Goal: Information Seeking & Learning: Find specific page/section

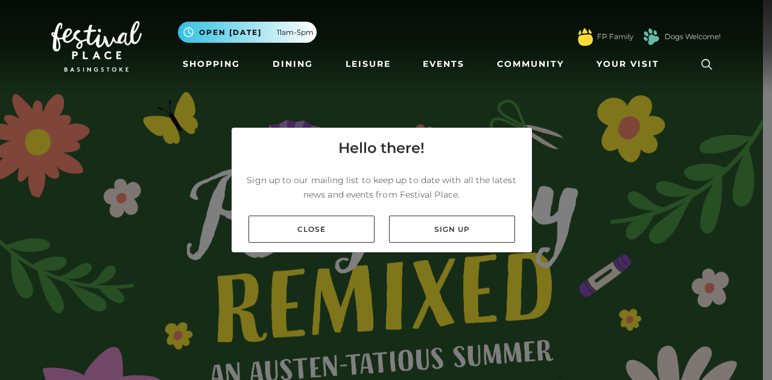
click at [86, 52] on img at bounding box center [96, 46] width 90 height 51
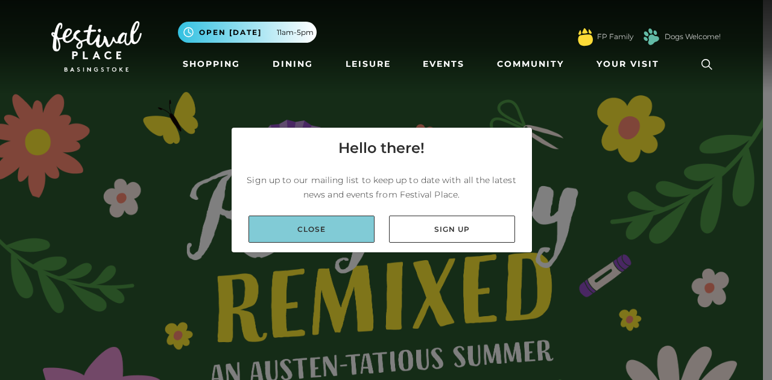
click at [362, 233] on link "Close" at bounding box center [311, 229] width 126 height 27
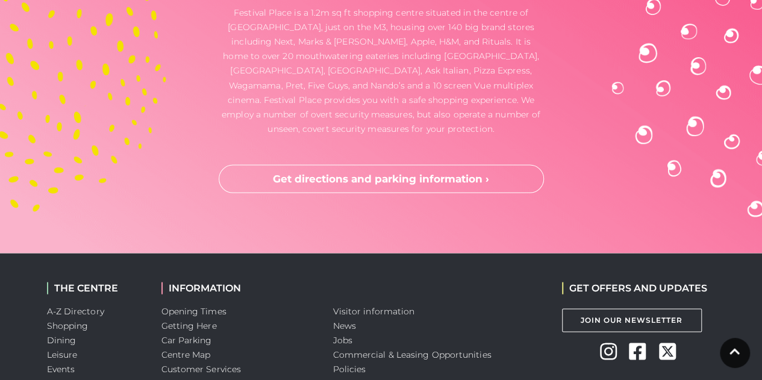
scroll to position [3498, 0]
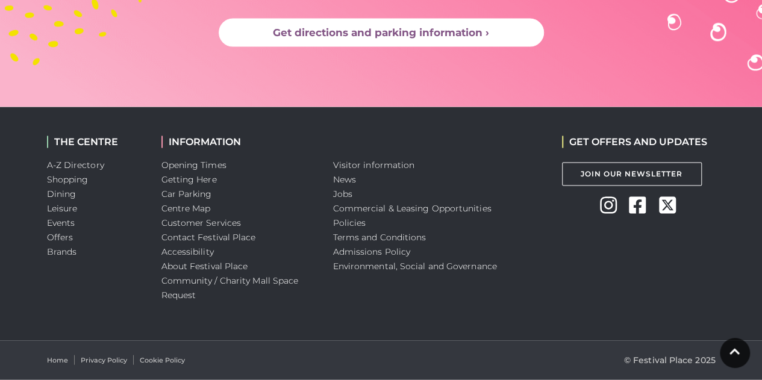
click at [390, 34] on link "Get directions and parking information ›" at bounding box center [381, 33] width 325 height 29
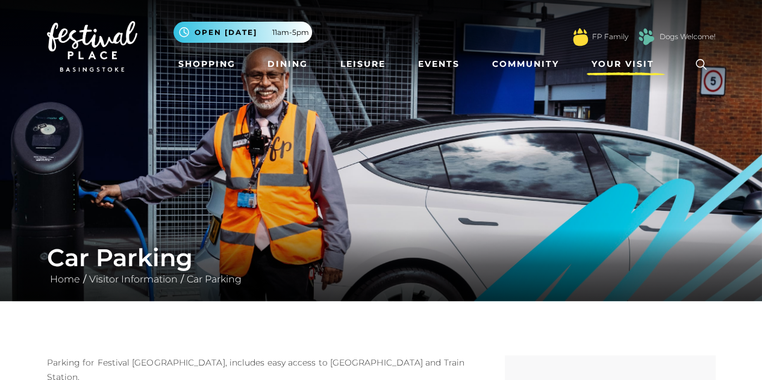
click at [629, 64] on span "Your Visit" at bounding box center [623, 64] width 63 height 13
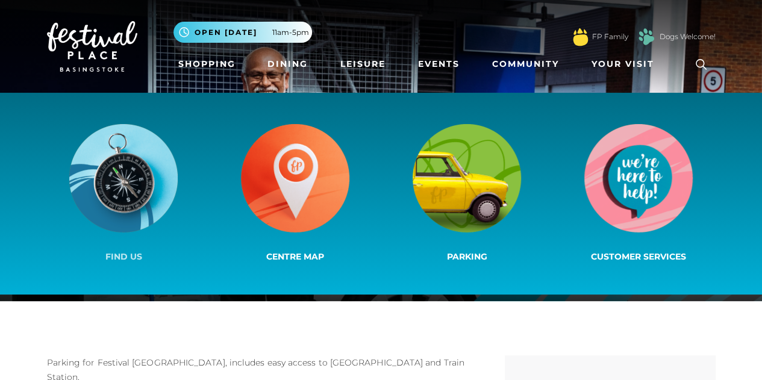
click at [93, 192] on img at bounding box center [123, 178] width 108 height 108
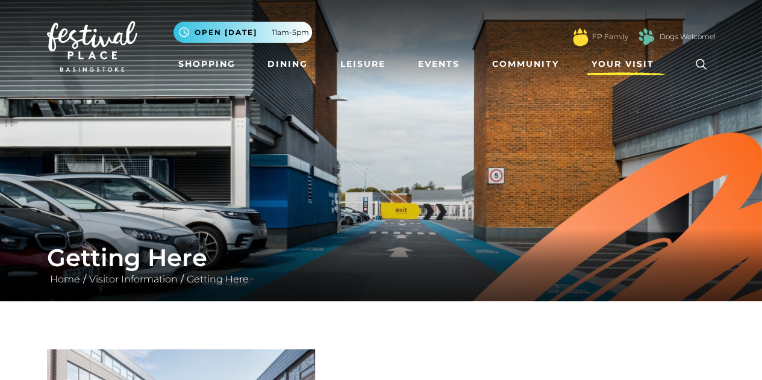
click at [644, 61] on span "Your Visit" at bounding box center [623, 64] width 63 height 13
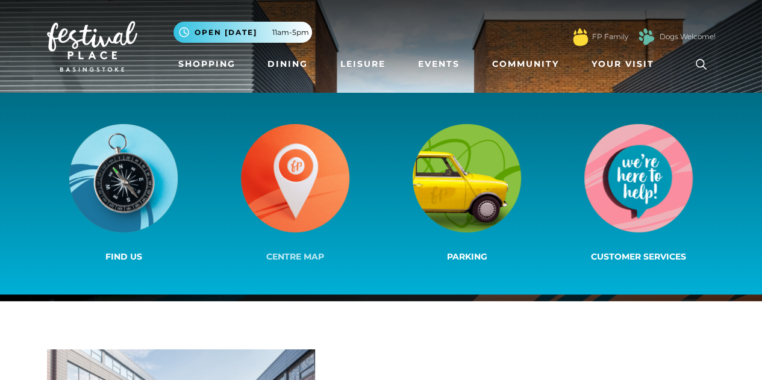
click at [336, 184] on img at bounding box center [295, 178] width 108 height 108
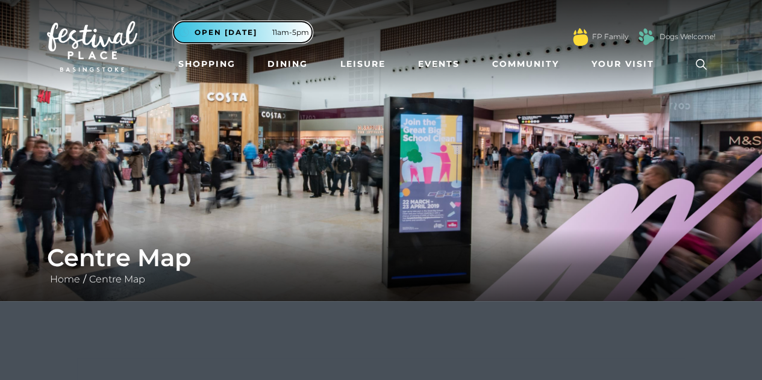
click at [225, 31] on span "Open [DATE]" at bounding box center [226, 32] width 63 height 11
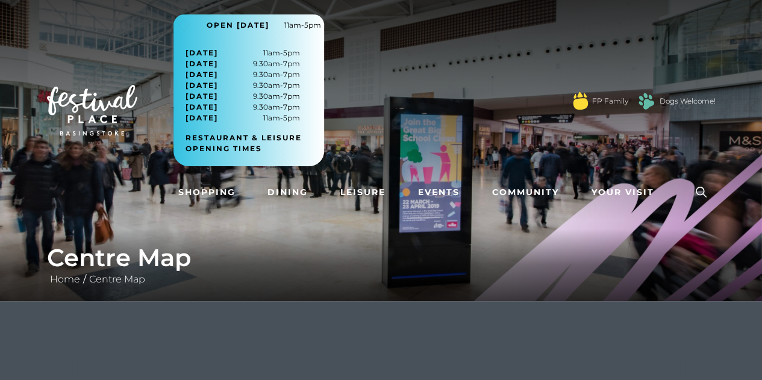
click at [112, 108] on img at bounding box center [92, 110] width 90 height 51
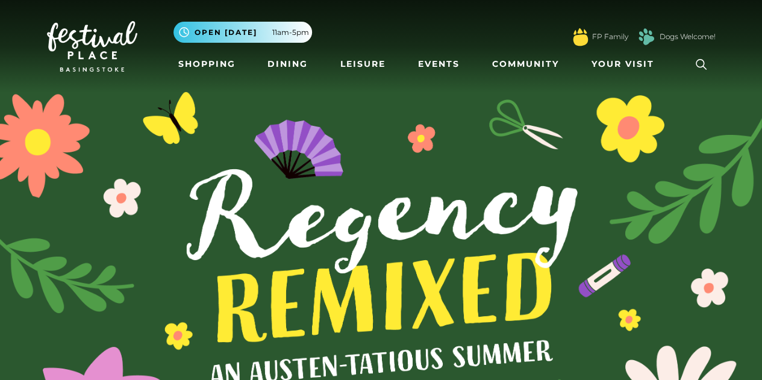
click at [699, 61] on icon at bounding box center [702, 64] width 18 height 18
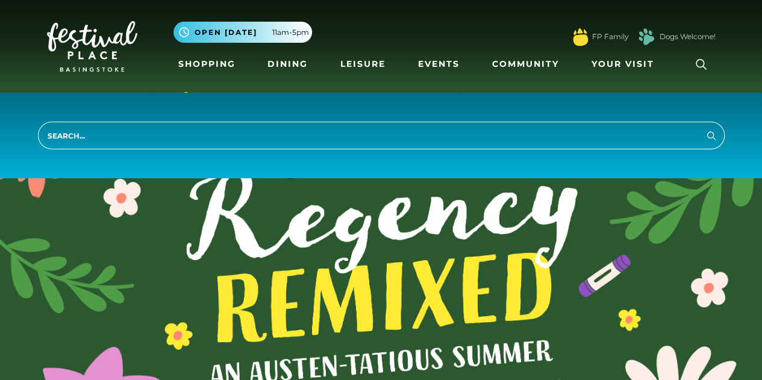
click at [588, 139] on input "search" at bounding box center [381, 136] width 687 height 28
type input "cp"
click at [705, 128] on button "Search" at bounding box center [712, 135] width 14 height 15
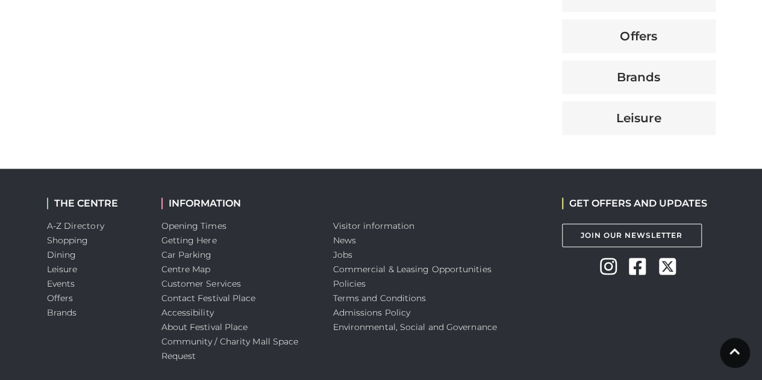
scroll to position [750, 0]
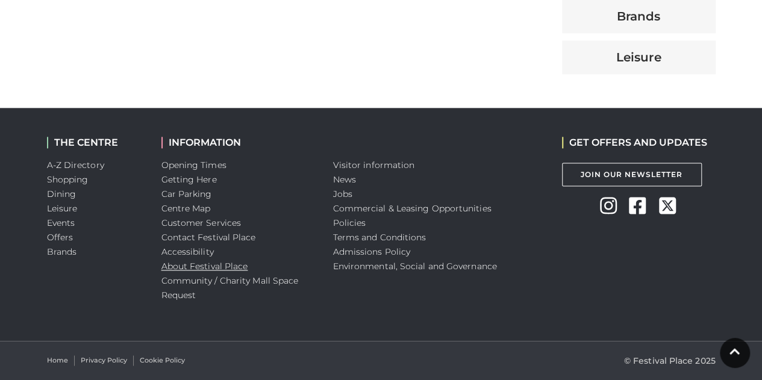
click at [230, 266] on link "About Festival Place" at bounding box center [205, 266] width 87 height 11
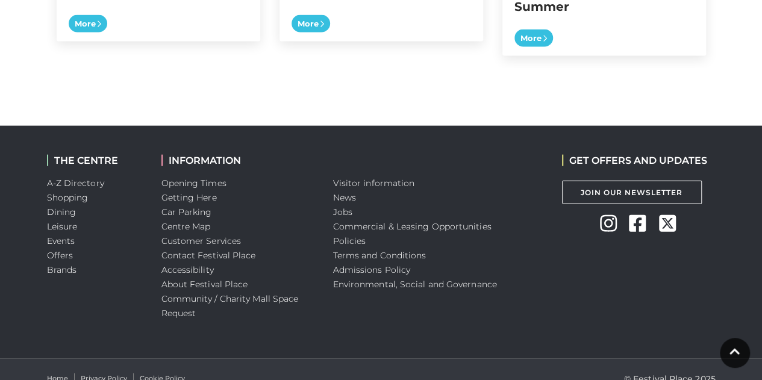
scroll to position [1349, 0]
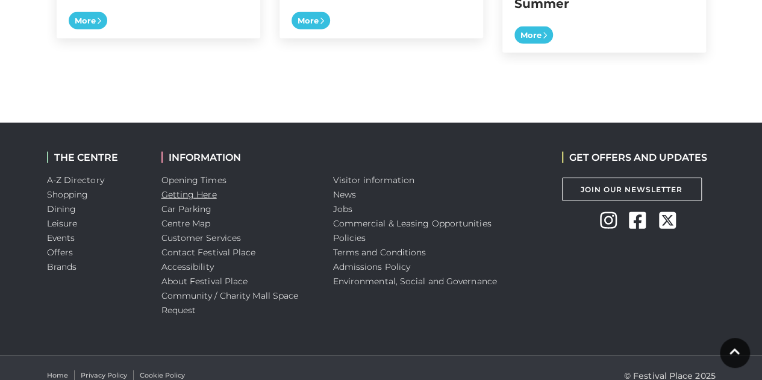
click at [198, 189] on link "Getting Here" at bounding box center [189, 194] width 55 height 11
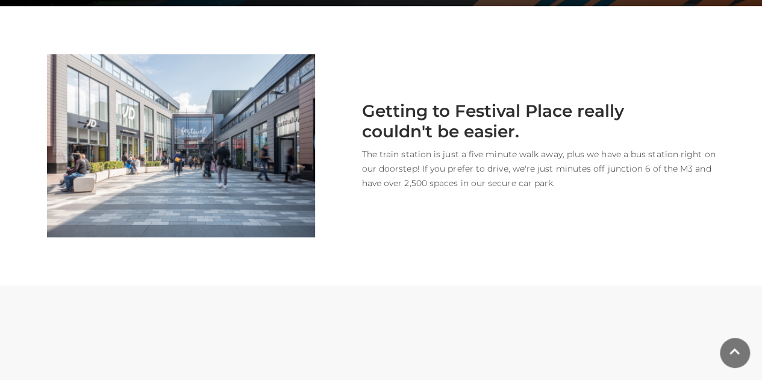
scroll to position [296, 0]
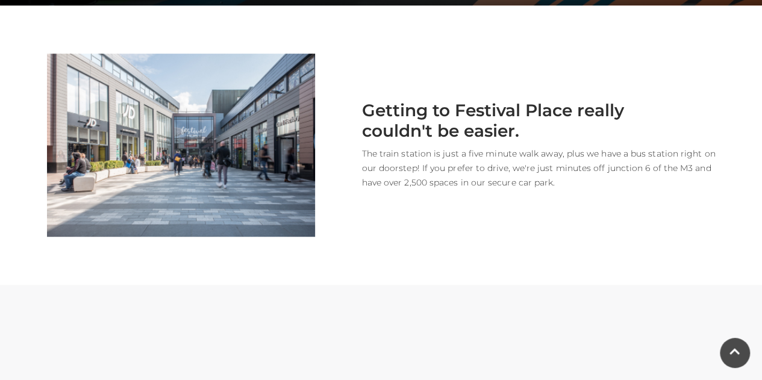
click at [540, 105] on h2 "Getting to Festival Place really couldn't be easier." at bounding box center [483, 121] width 301 height 40
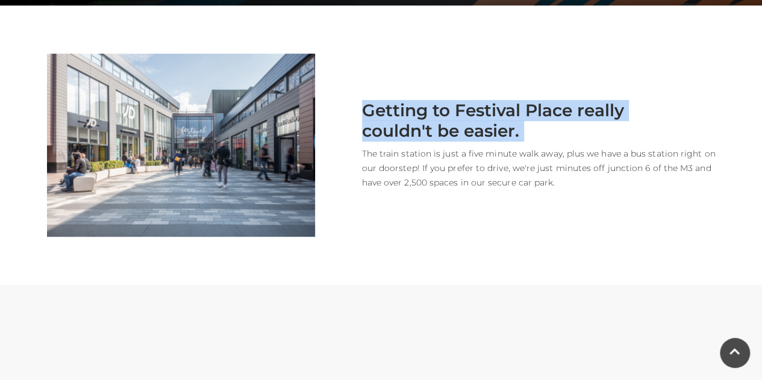
click at [540, 105] on h2 "Getting to Festival Place really couldn't be easier." at bounding box center [483, 121] width 301 height 40
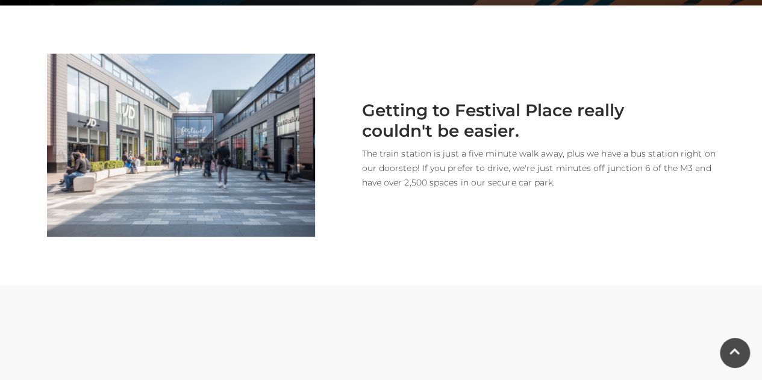
click at [444, 152] on p "The train station is just a five minute walk away, plus we have a bus station r…" at bounding box center [524, 167] width 383 height 43
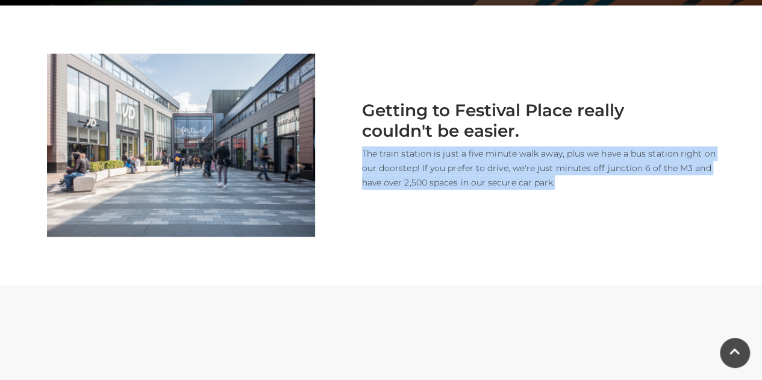
click at [444, 152] on p "The train station is just a five minute walk away, plus we have a bus station r…" at bounding box center [524, 167] width 383 height 43
click at [618, 193] on div "Getting to Festival Place really couldn't be easier. The train station is just …" at bounding box center [524, 145] width 401 height 183
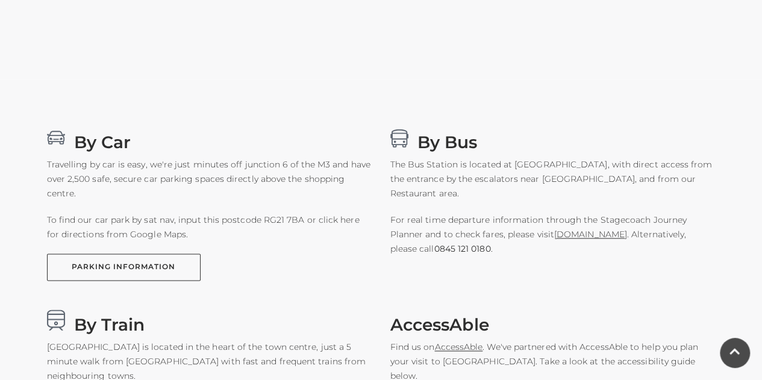
scroll to position [710, 0]
